Goal: Information Seeking & Learning: Learn about a topic

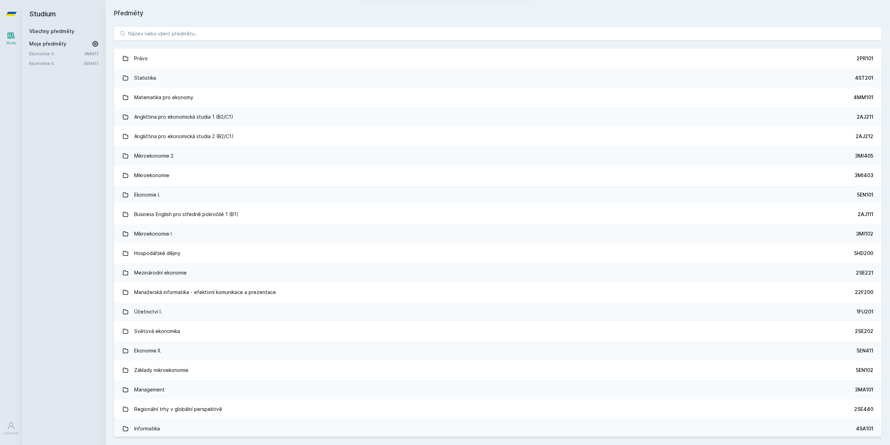
click at [447, 41] on button "Ne" at bounding box center [446, 44] width 25 height 17
click at [165, 35] on input "search" at bounding box center [498, 33] width 768 height 14
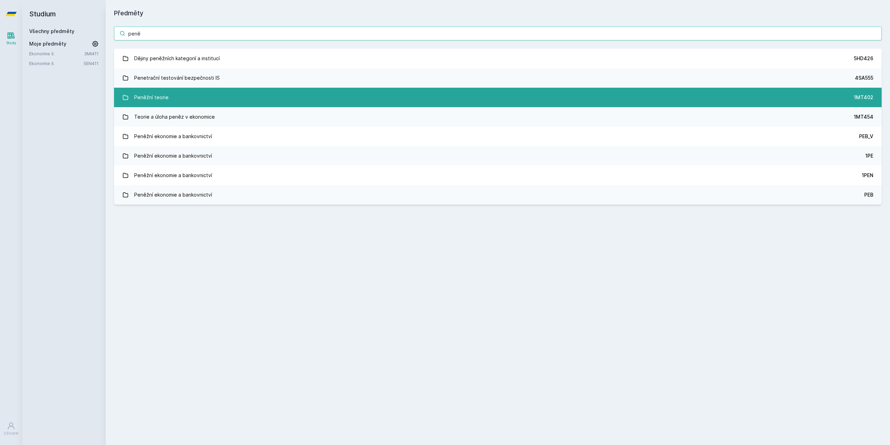
type input "peně"
click at [163, 95] on div "Peněžní teorie" at bounding box center [151, 97] width 34 height 14
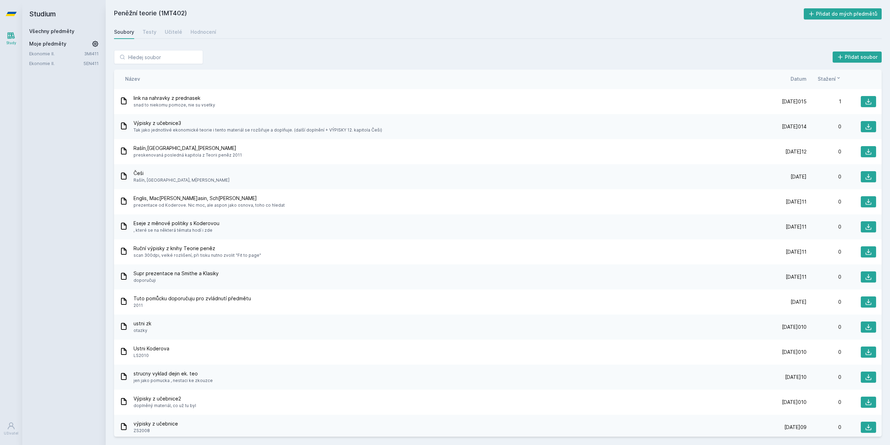
scroll to position [70, 0]
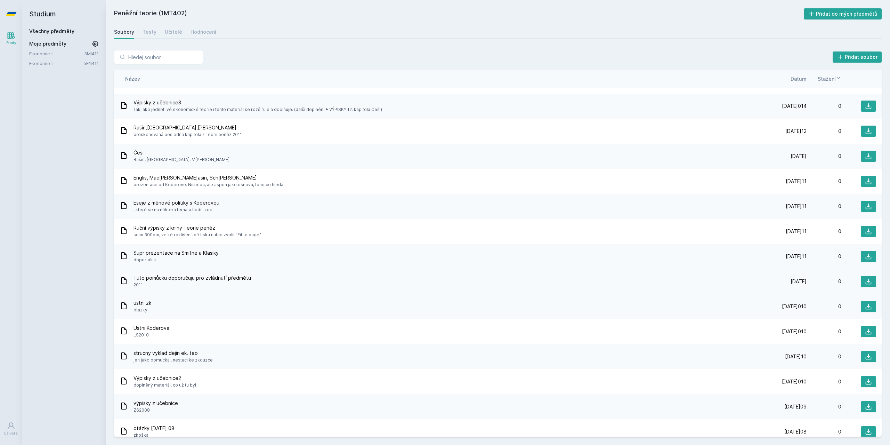
click at [225, 274] on div "Tuto pomůcku doporučuju pro zvládnutí předmětu 2011 [DATE] 11 [DATE]011 0" at bounding box center [498, 281] width 768 height 25
click at [188, 282] on span "2011" at bounding box center [193, 284] width 118 height 7
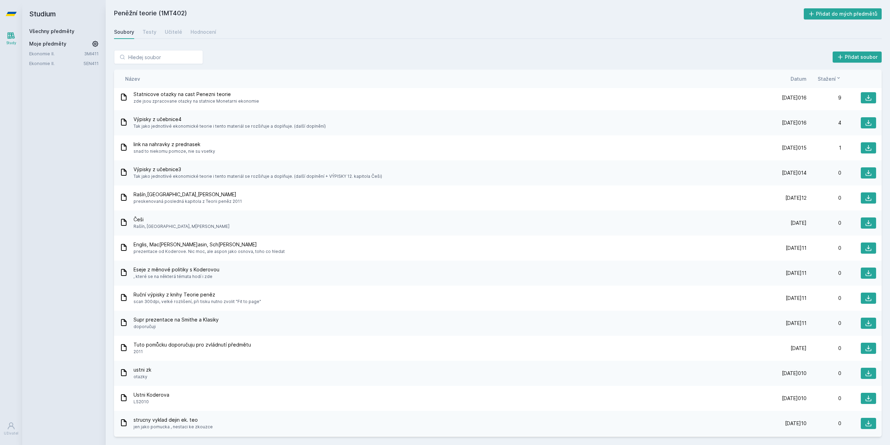
scroll to position [0, 0]
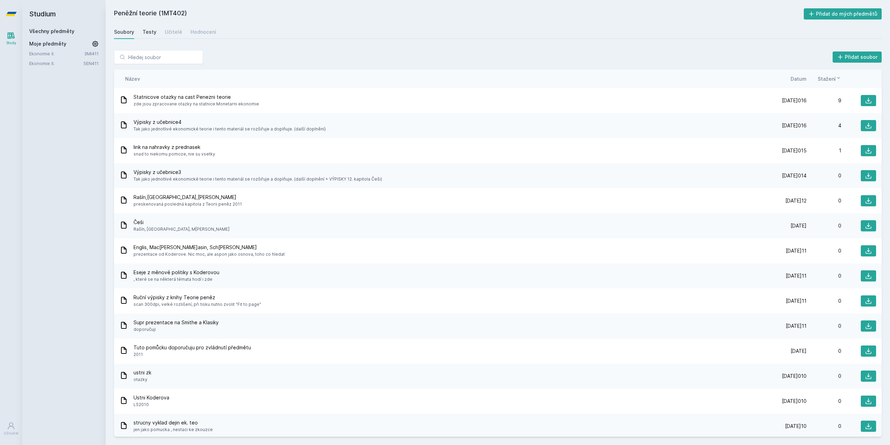
click at [148, 31] on div "Testy" at bounding box center [150, 32] width 14 height 7
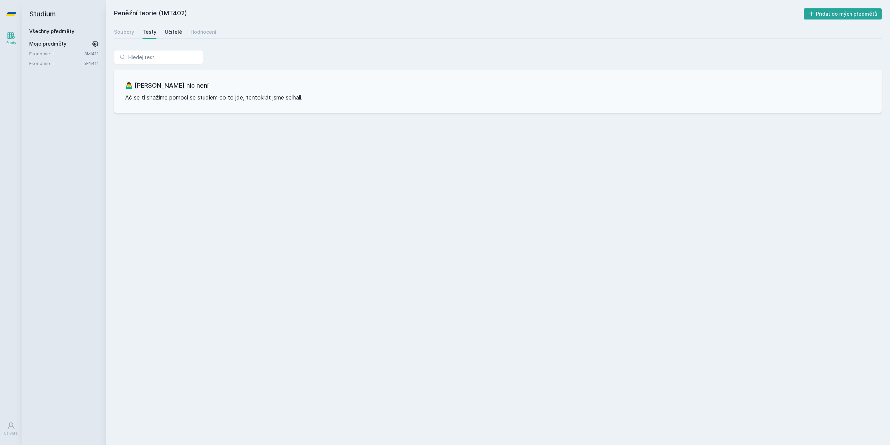
click at [173, 30] on div "Učitelé" at bounding box center [173, 32] width 17 height 7
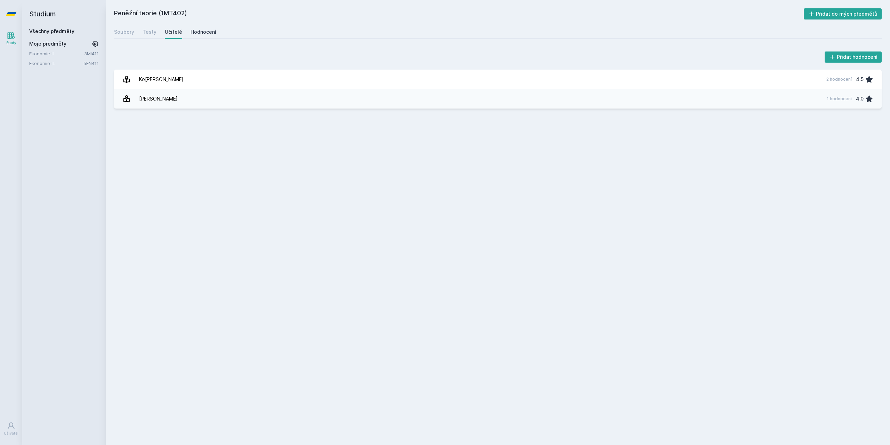
click at [193, 31] on div "Hodnocení" at bounding box center [204, 32] width 26 height 7
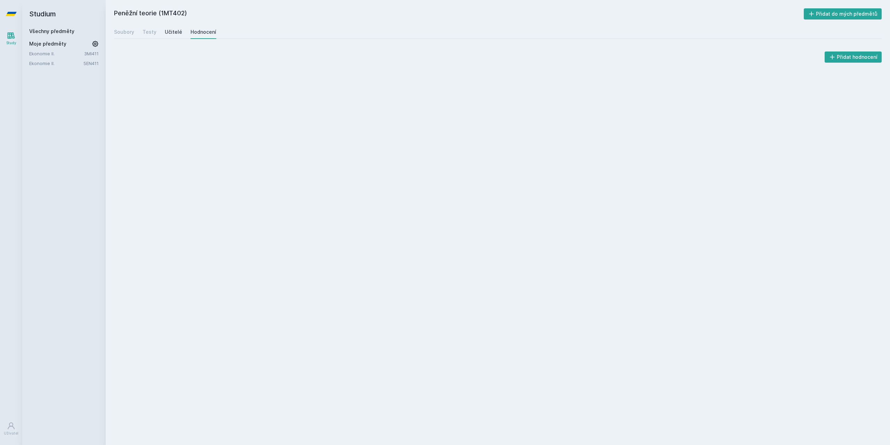
click at [171, 31] on div "Učitelé" at bounding box center [173, 32] width 17 height 7
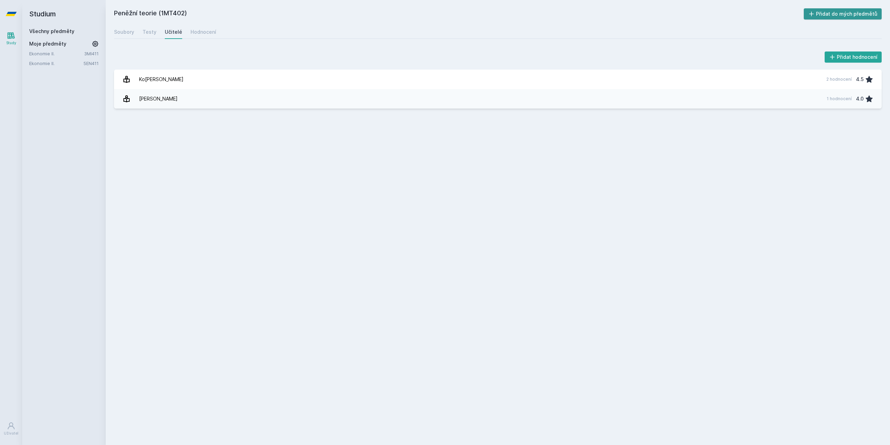
click at [819, 16] on button "Přidat do mých předmětů" at bounding box center [843, 13] width 78 height 11
click at [46, 31] on link "Všechny předměty" at bounding box center [51, 31] width 45 height 6
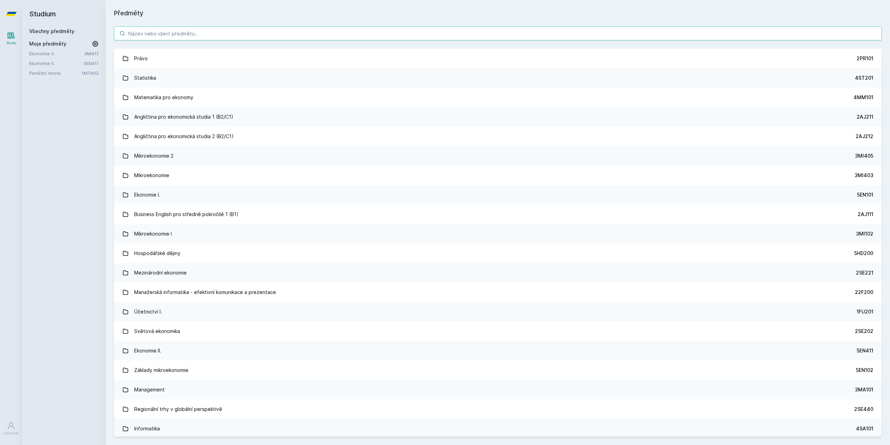
click at [198, 30] on input "search" at bounding box center [498, 33] width 768 height 14
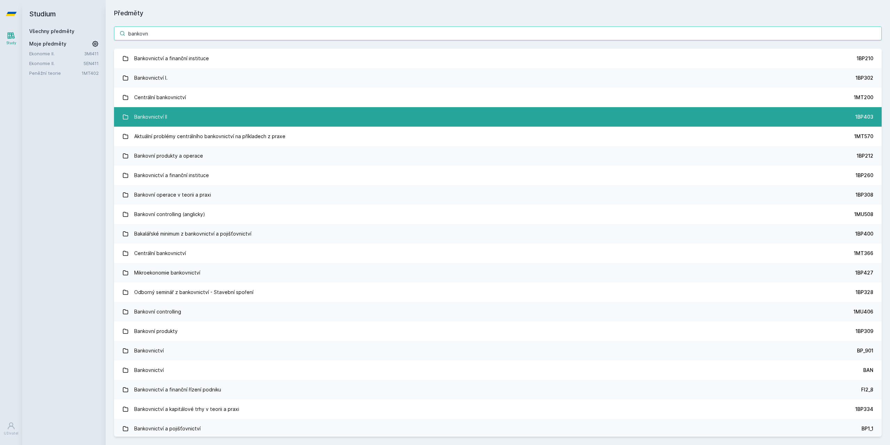
type input "bankovn"
click at [156, 114] on div "Bankovnictví II" at bounding box center [150, 117] width 33 height 14
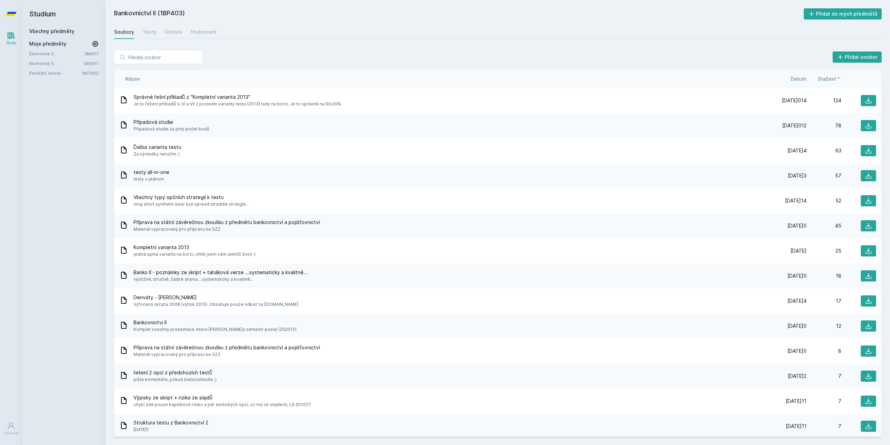
click at [800, 78] on span "Datum" at bounding box center [799, 78] width 16 height 7
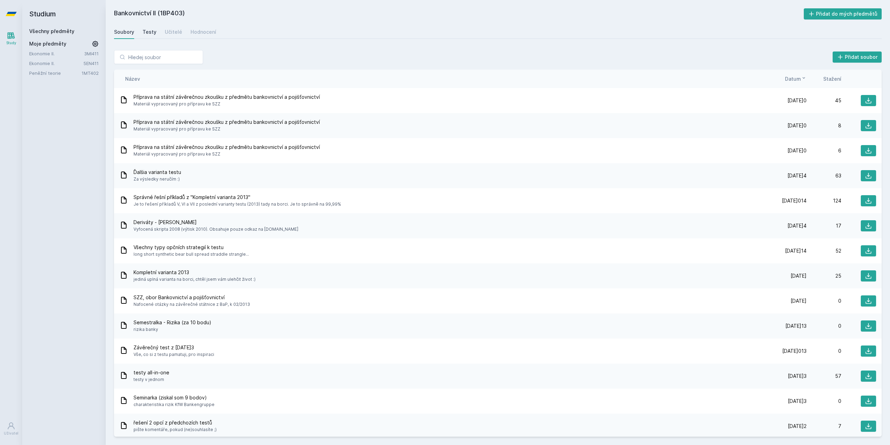
click at [148, 31] on div "Testy" at bounding box center [150, 32] width 14 height 7
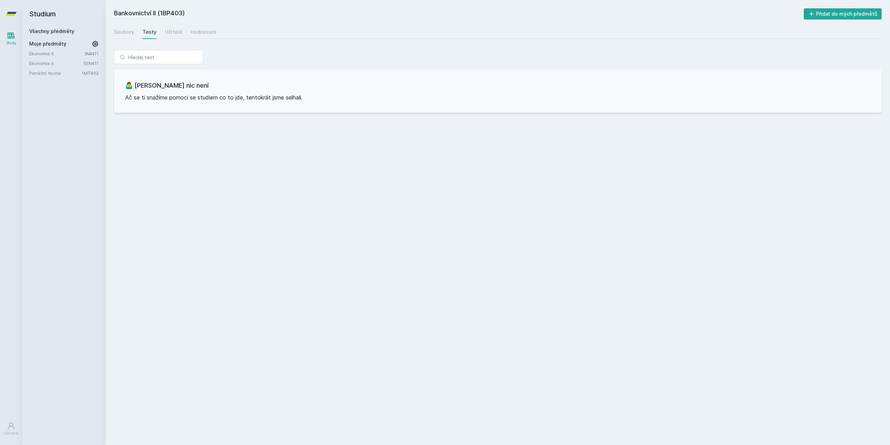
click at [185, 34] on div "Soubory Testy Učitelé Hodnocení" at bounding box center [498, 32] width 768 height 14
click at [178, 32] on div "Učitelé" at bounding box center [173, 32] width 17 height 7
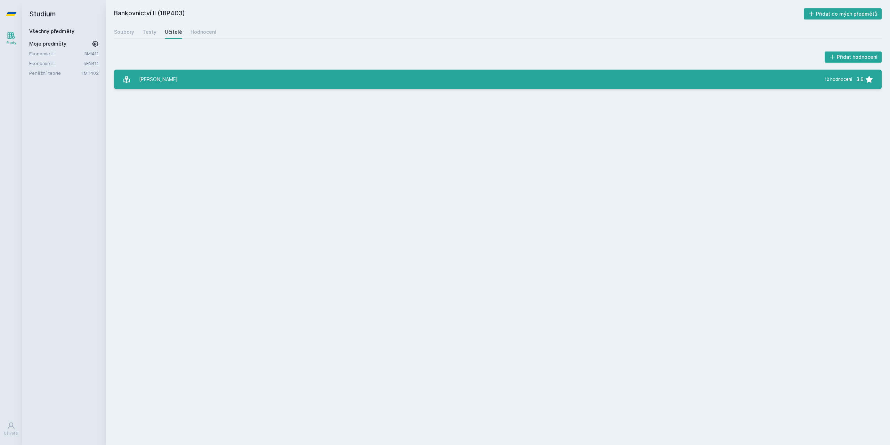
click at [220, 71] on link "[PERSON_NAME] 12 hodnocení 3.6" at bounding box center [498, 79] width 768 height 19
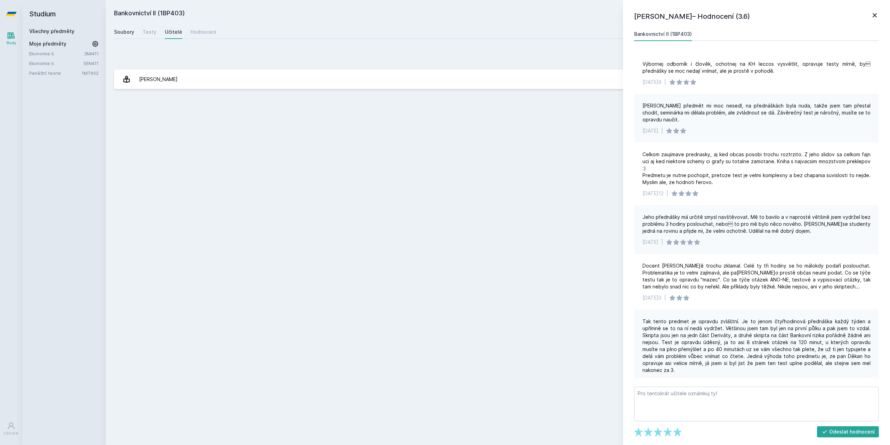
click at [116, 35] on div "Soubory" at bounding box center [124, 32] width 20 height 7
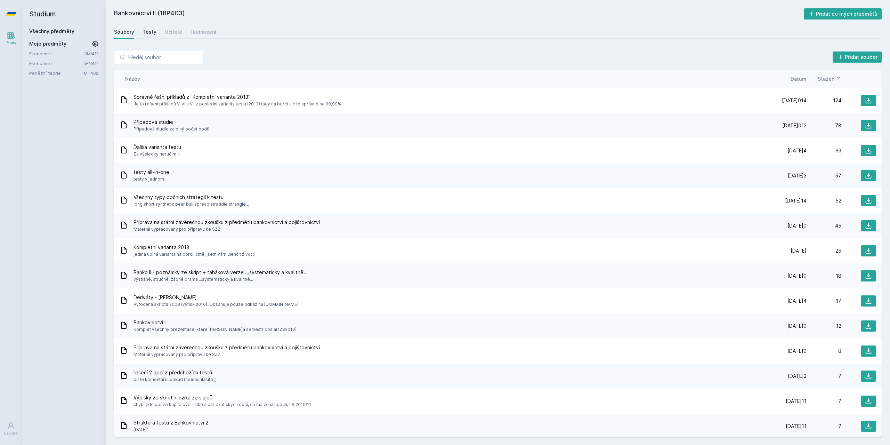
click at [151, 32] on div "Testy" at bounding box center [150, 32] width 14 height 7
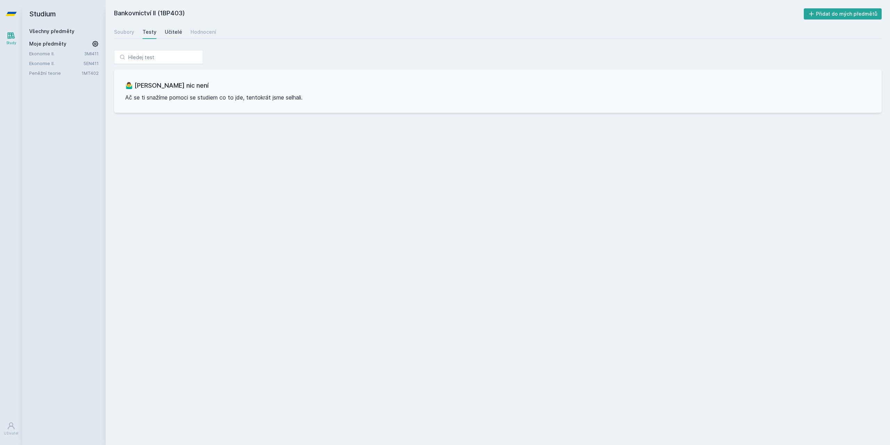
click at [176, 34] on div "Učitelé" at bounding box center [173, 32] width 17 height 7
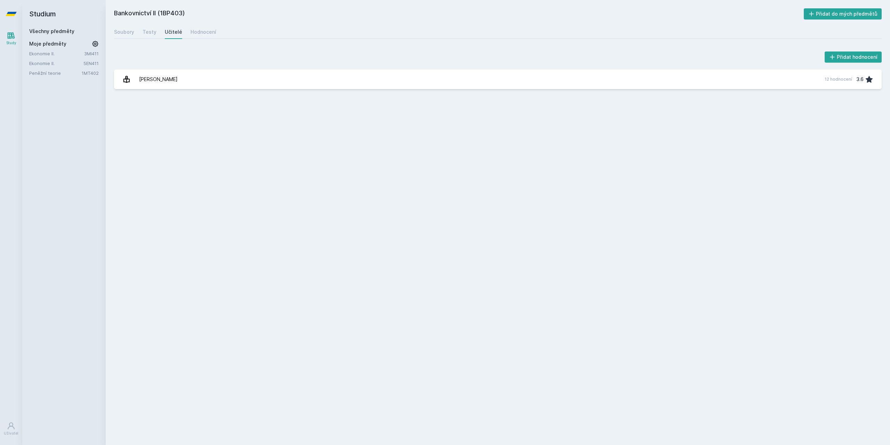
click at [56, 30] on link "Všechny předměty" at bounding box center [51, 31] width 45 height 6
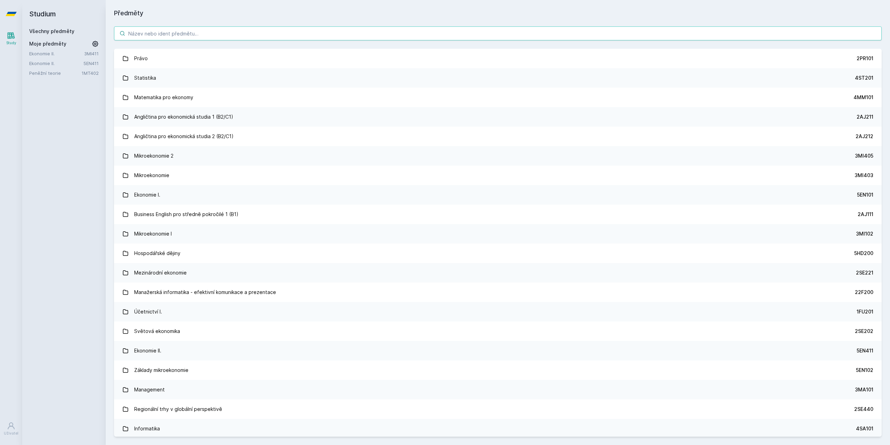
click at [145, 29] on input "search" at bounding box center [498, 33] width 768 height 14
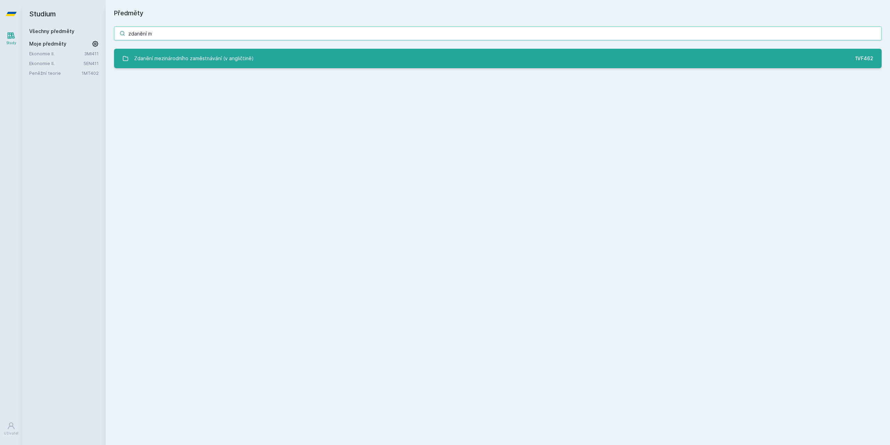
type input "zdanění m"
click at [261, 50] on link "Zdanění mezinárodního zaměstnávání (v angličtině) 1VF462" at bounding box center [498, 58] width 768 height 19
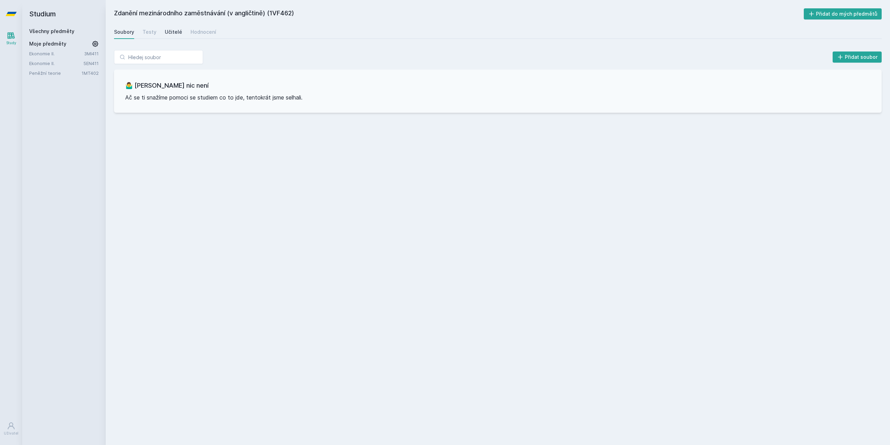
click at [168, 34] on div "Učitelé" at bounding box center [173, 32] width 17 height 7
click at [194, 32] on div "Hodnocení" at bounding box center [204, 32] width 26 height 7
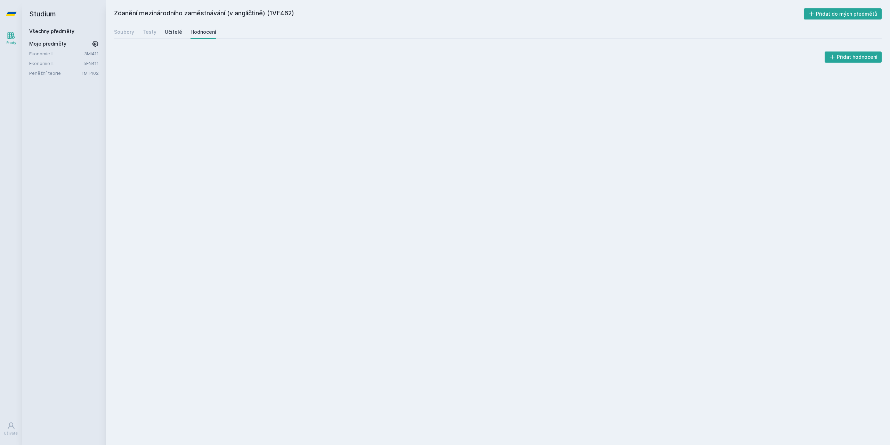
click at [168, 29] on div "Učitelé" at bounding box center [173, 32] width 17 height 7
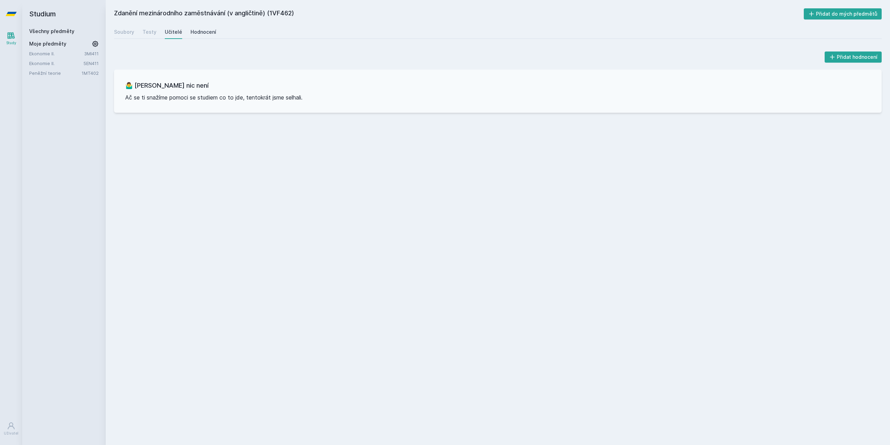
click at [198, 29] on div "Hodnocení" at bounding box center [204, 32] width 26 height 7
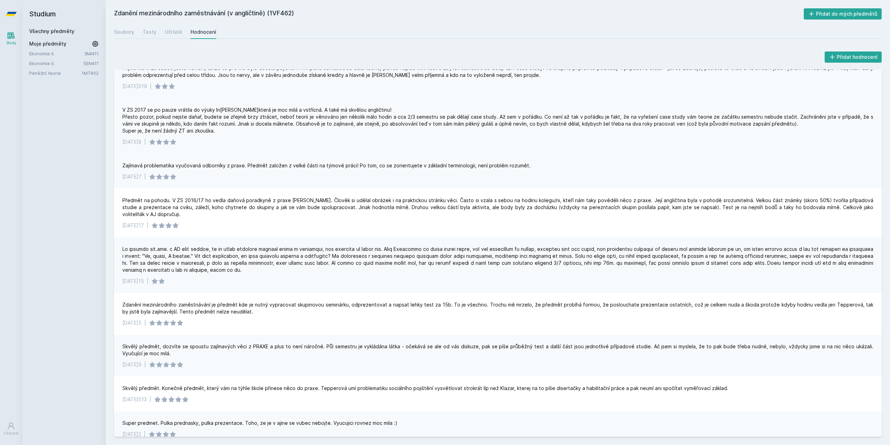
scroll to position [70, 0]
